Goal: Obtain resource: Download file/media

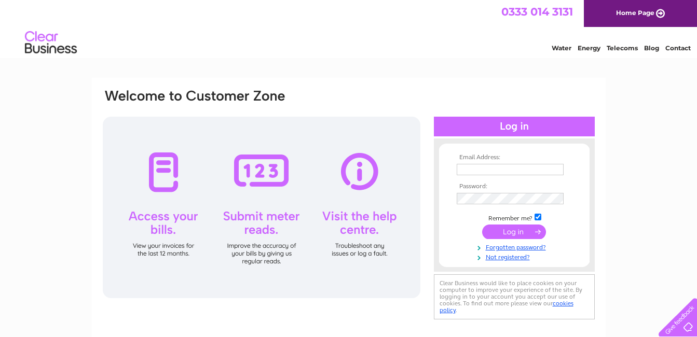
type input "cdmotorskelliebankalloa@gmail.com"
click at [511, 232] on input "submit" at bounding box center [514, 232] width 64 height 15
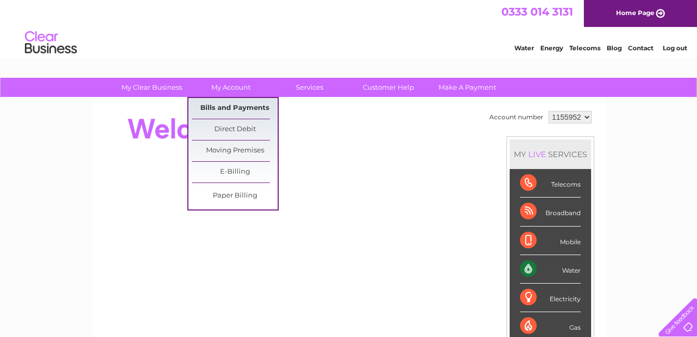
click at [232, 102] on link "Bills and Payments" at bounding box center [235, 108] width 86 height 21
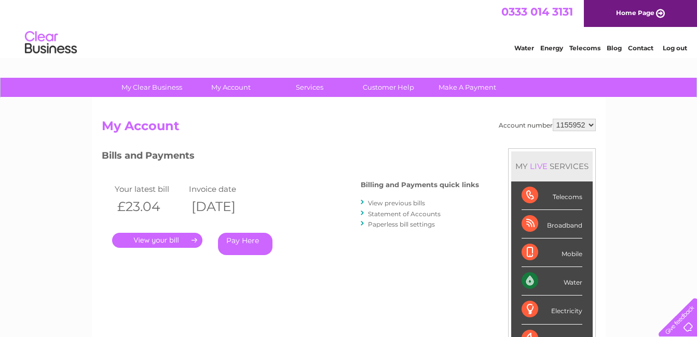
click at [149, 238] on link "." at bounding box center [157, 240] width 90 height 15
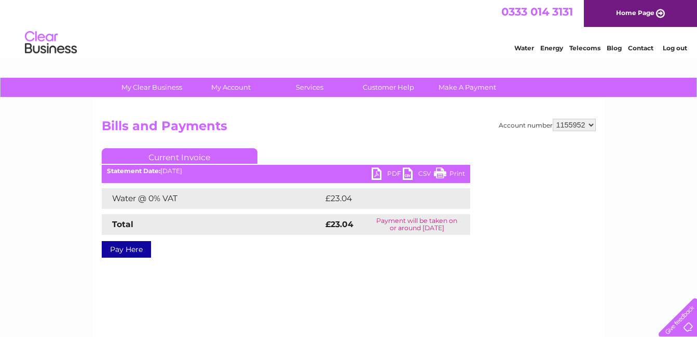
click at [446, 172] on link "Print" at bounding box center [449, 175] width 31 height 15
click at [410, 171] on link "CSV" at bounding box center [418, 175] width 31 height 15
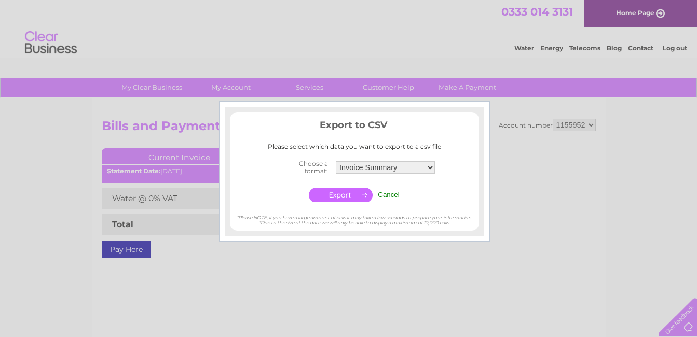
drag, startPoint x: 523, startPoint y: 124, endPoint x: 529, endPoint y: 129, distance: 7.4
click at [526, 126] on div at bounding box center [348, 168] width 697 height 337
click at [391, 195] on input "Cancel" at bounding box center [389, 195] width 22 height 8
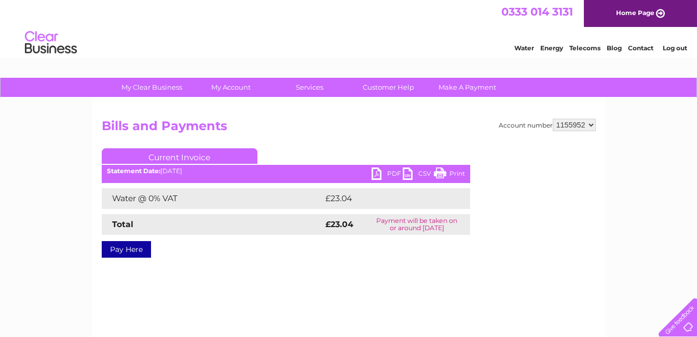
click at [403, 176] on link "CSV" at bounding box center [418, 175] width 31 height 15
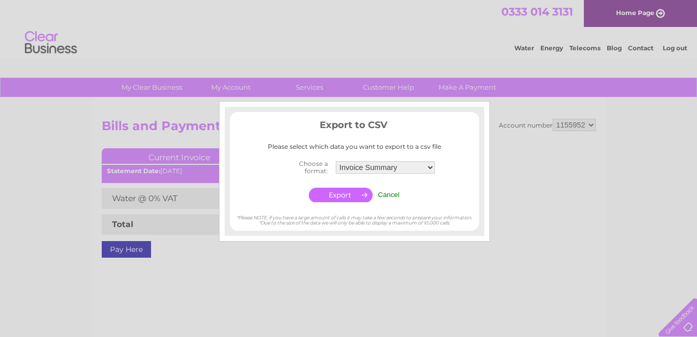
click at [555, 157] on div at bounding box center [348, 168] width 697 height 337
click at [397, 274] on div at bounding box center [348, 168] width 697 height 337
click at [535, 132] on div at bounding box center [348, 168] width 697 height 337
click at [390, 193] on input "Cancel" at bounding box center [389, 195] width 22 height 8
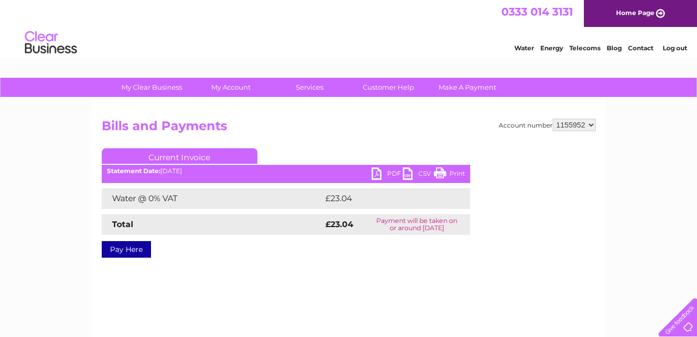
click at [376, 174] on link "PDF" at bounding box center [387, 175] width 31 height 15
